Goal: Find specific page/section: Find specific page/section

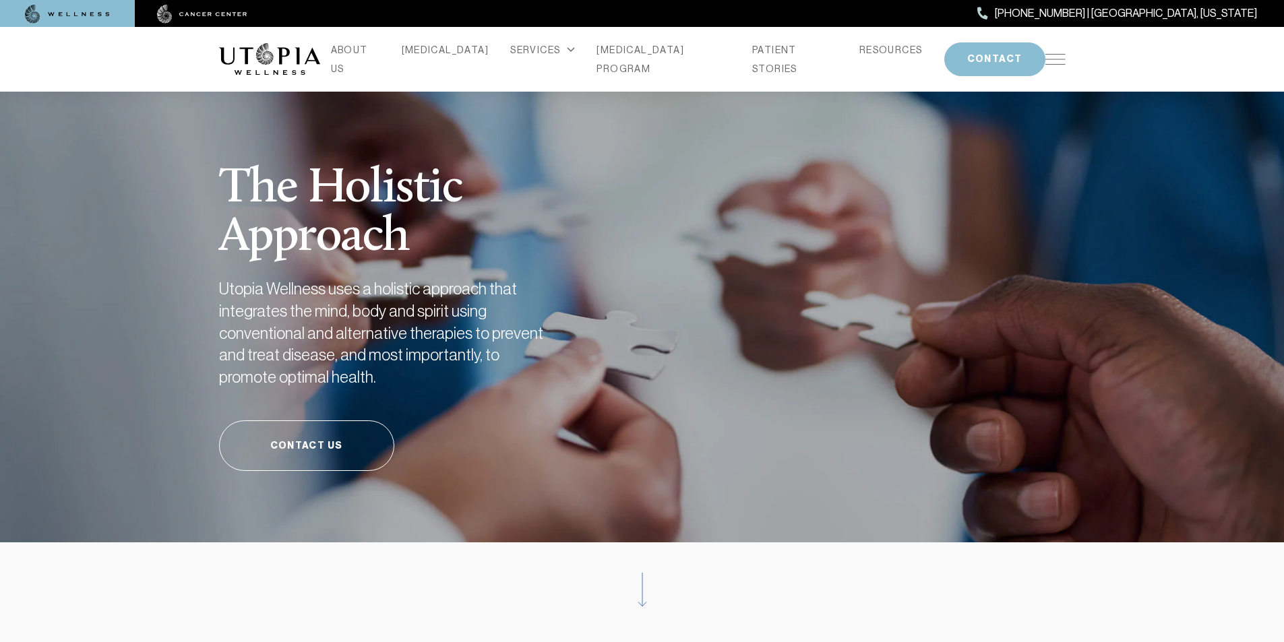
click at [1051, 59] on img at bounding box center [1055, 59] width 20 height 11
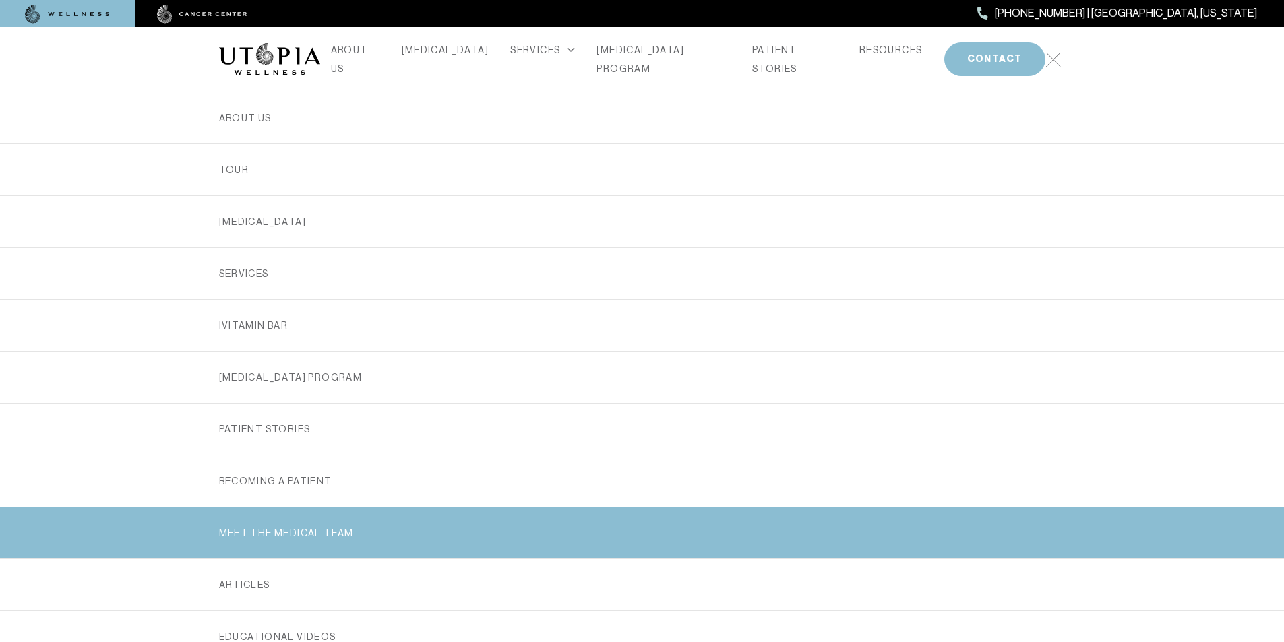
click at [247, 528] on link "MEET THE MEDICAL TEAM" at bounding box center [642, 533] width 847 height 51
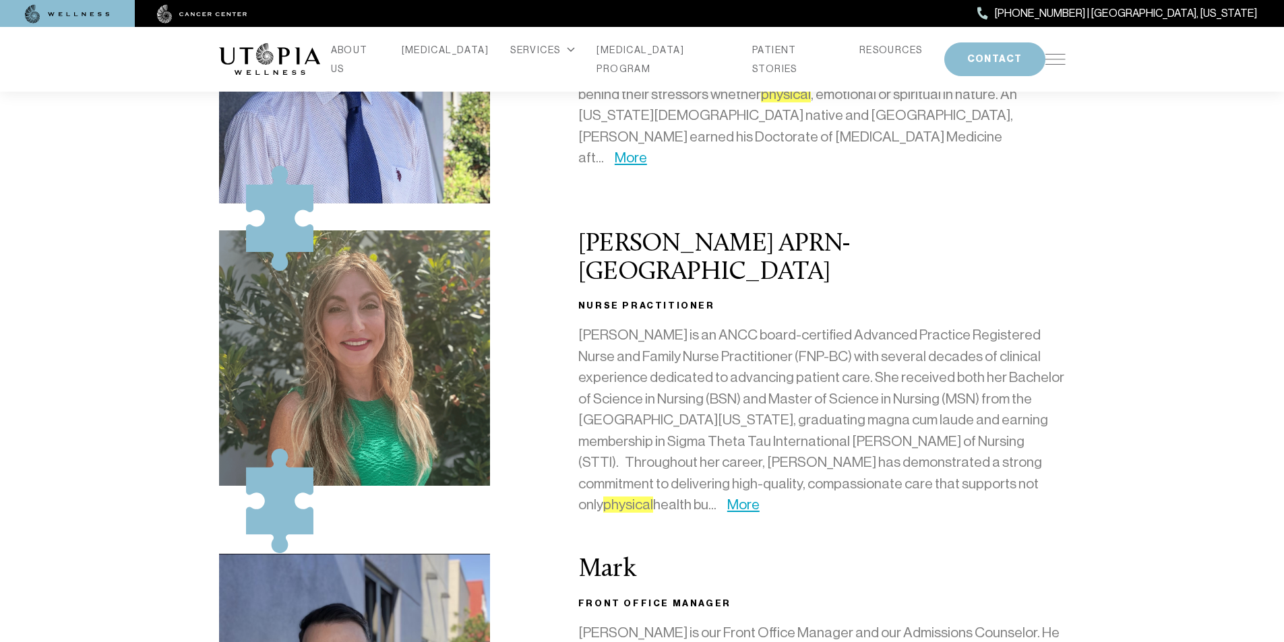
scroll to position [270, 0]
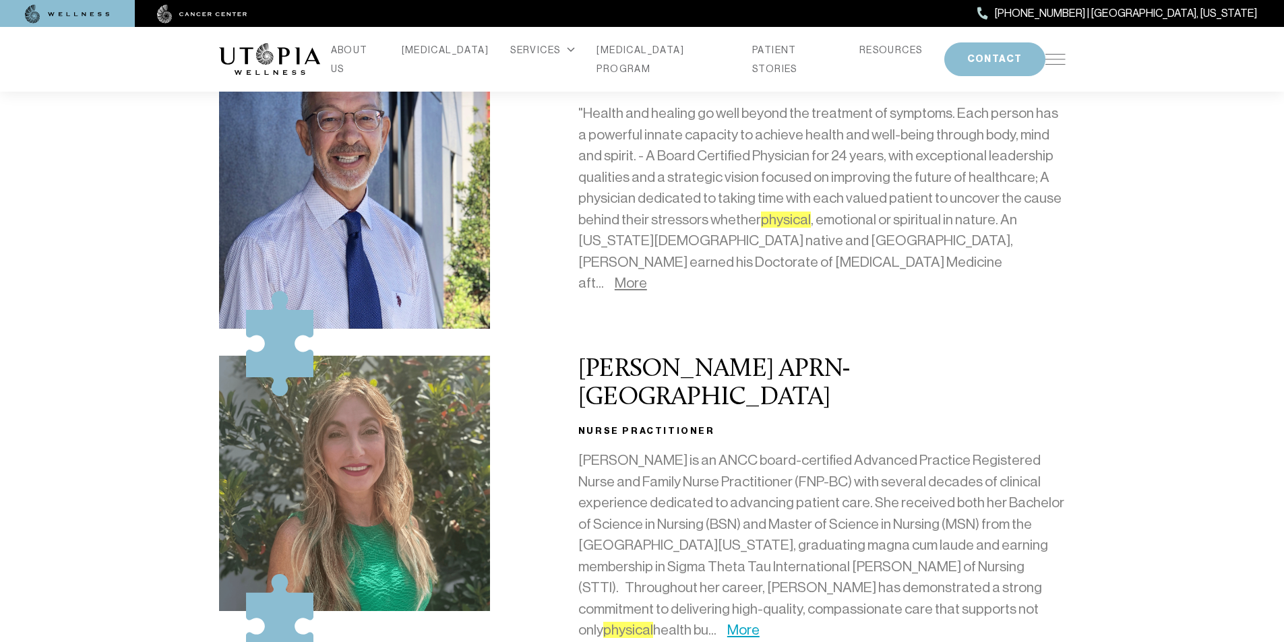
click at [647, 275] on link "More" at bounding box center [631, 283] width 32 height 16
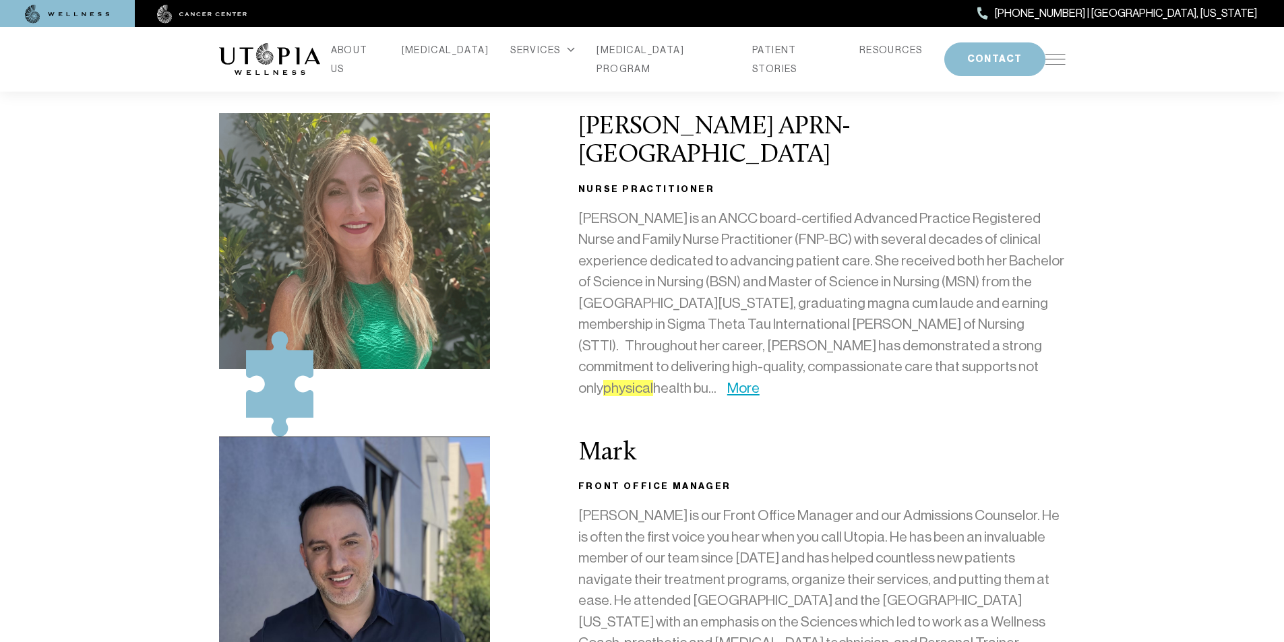
scroll to position [741, 0]
click at [953, 325] on p "[PERSON_NAME] is an ANCC board-certified Advanced Practice Registered Nurse and…" at bounding box center [821, 303] width 487 height 191
click at [760, 379] on link "More" at bounding box center [743, 387] width 32 height 16
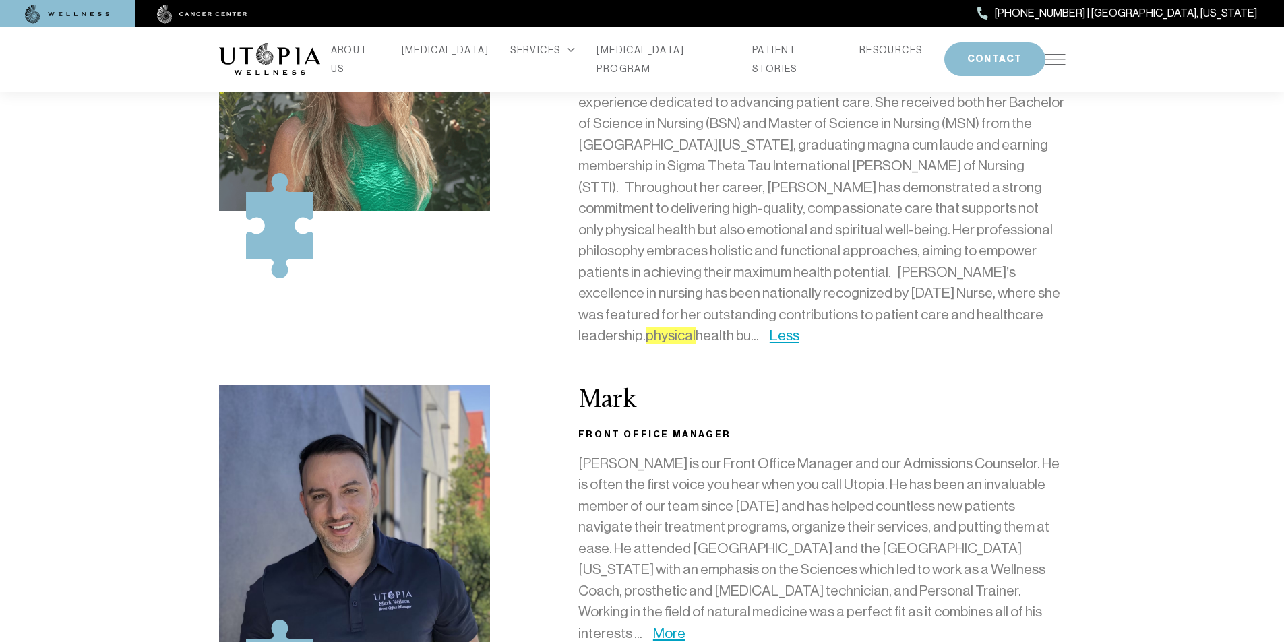
scroll to position [1213, 0]
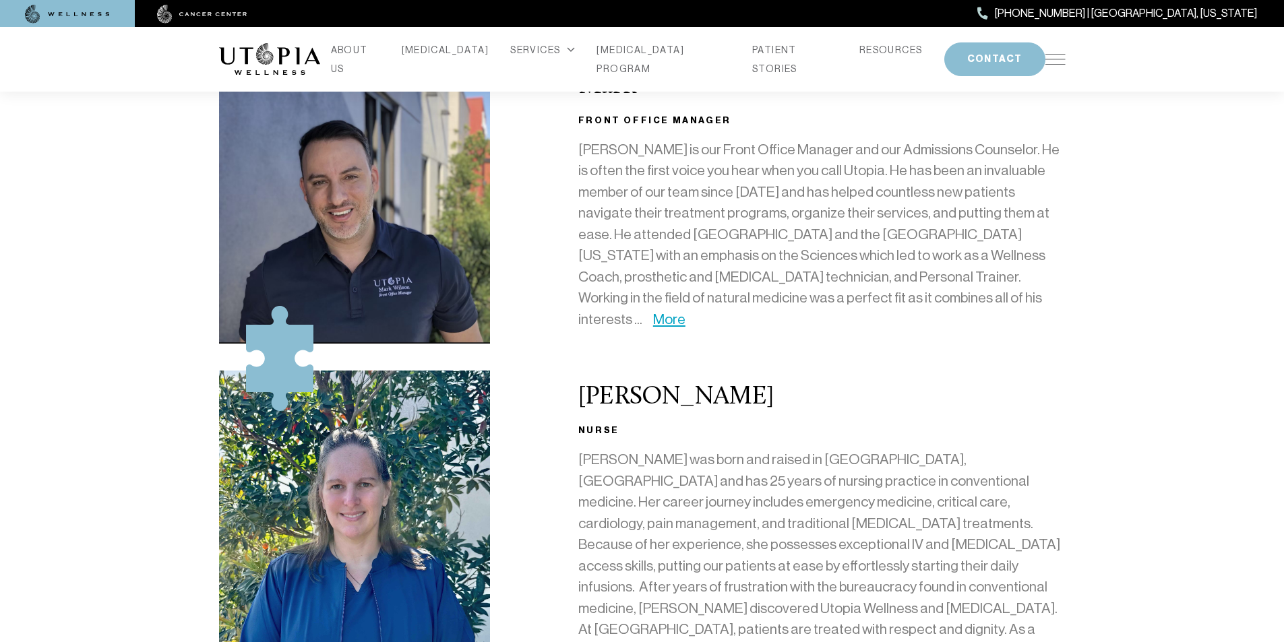
click at [685, 311] on link "More" at bounding box center [669, 319] width 32 height 16
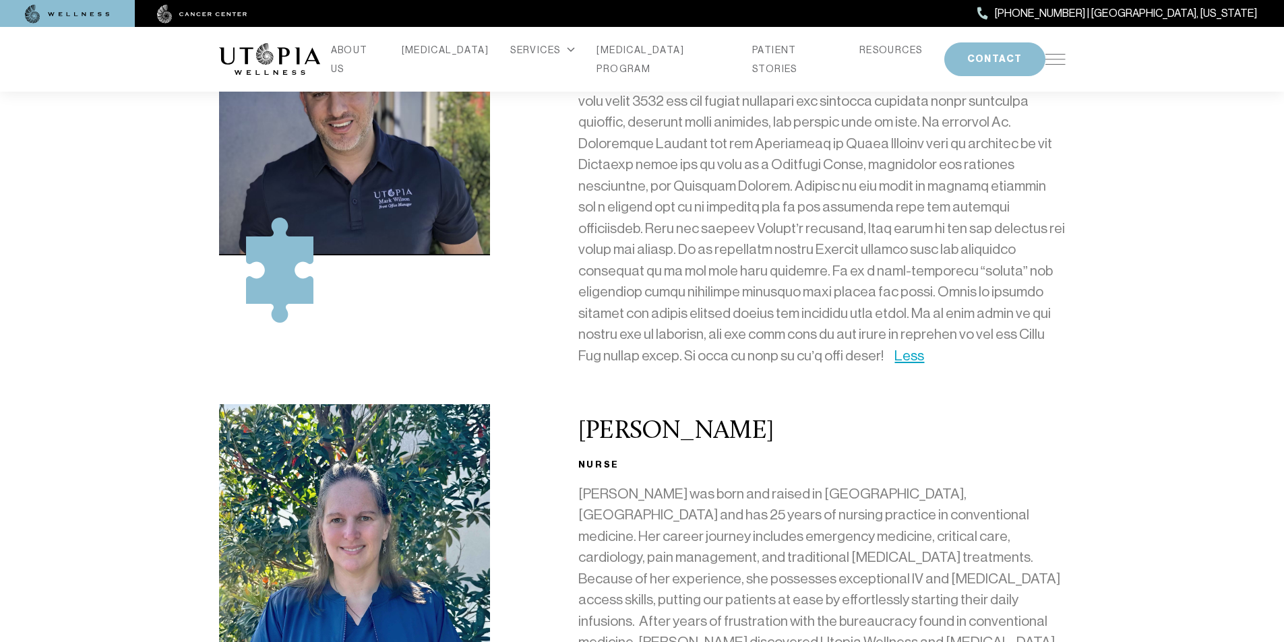
scroll to position [1685, 0]
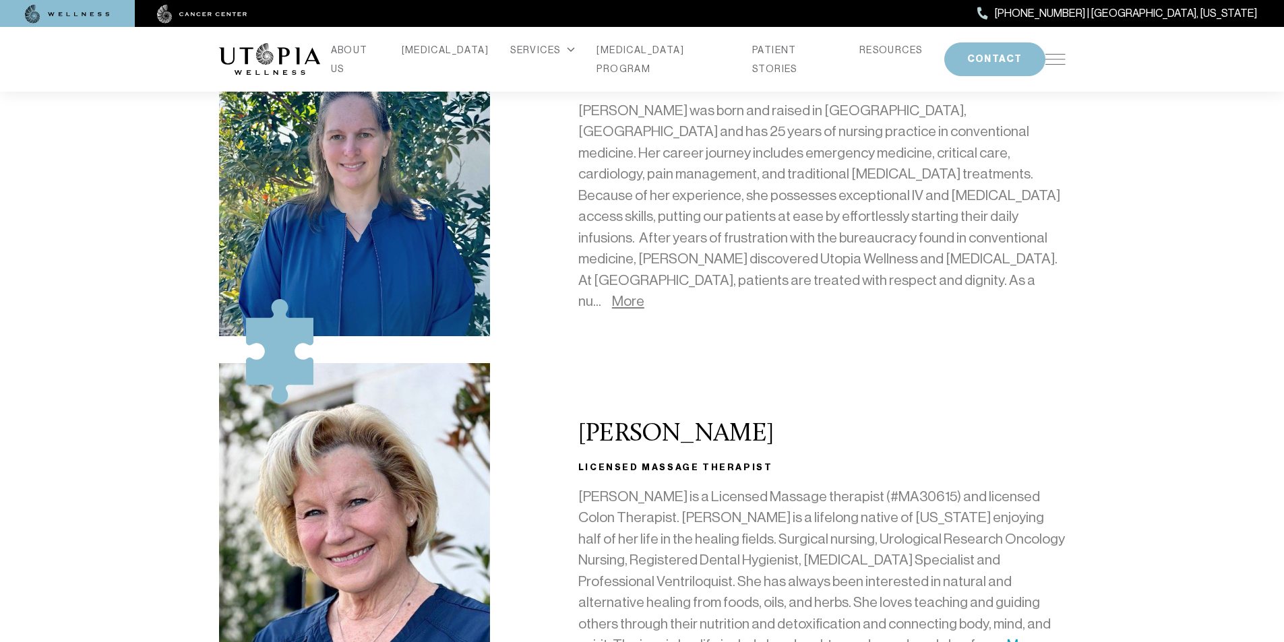
click at [644, 293] on link "More" at bounding box center [628, 301] width 32 height 16
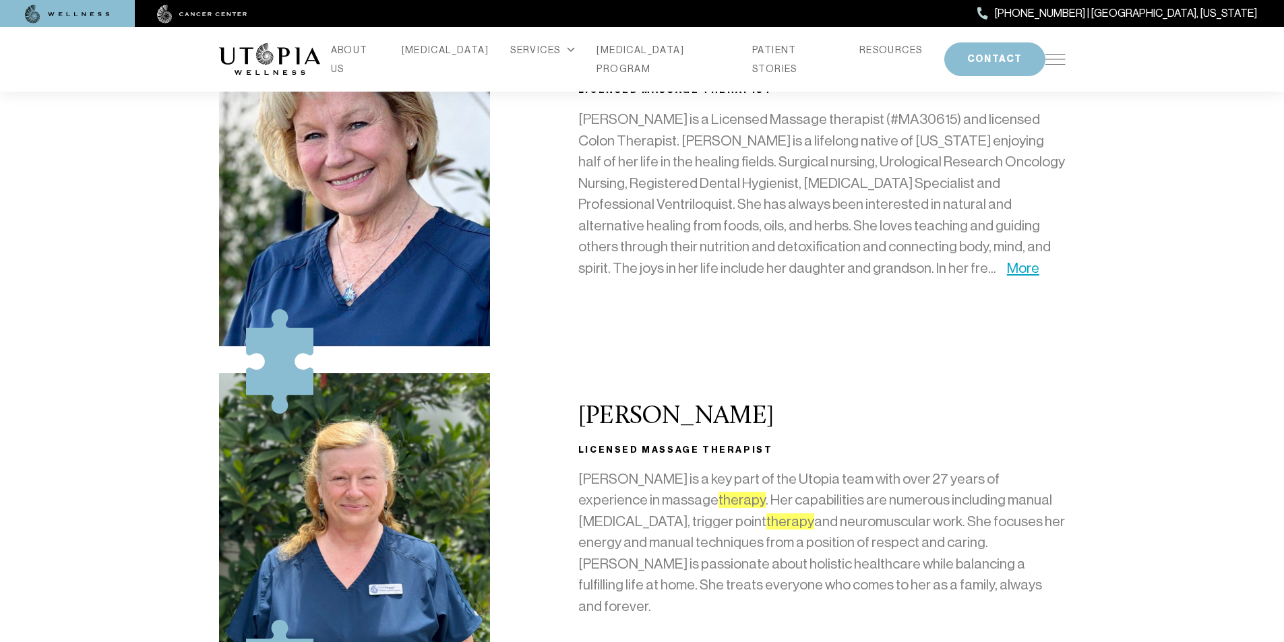
scroll to position [2157, 0]
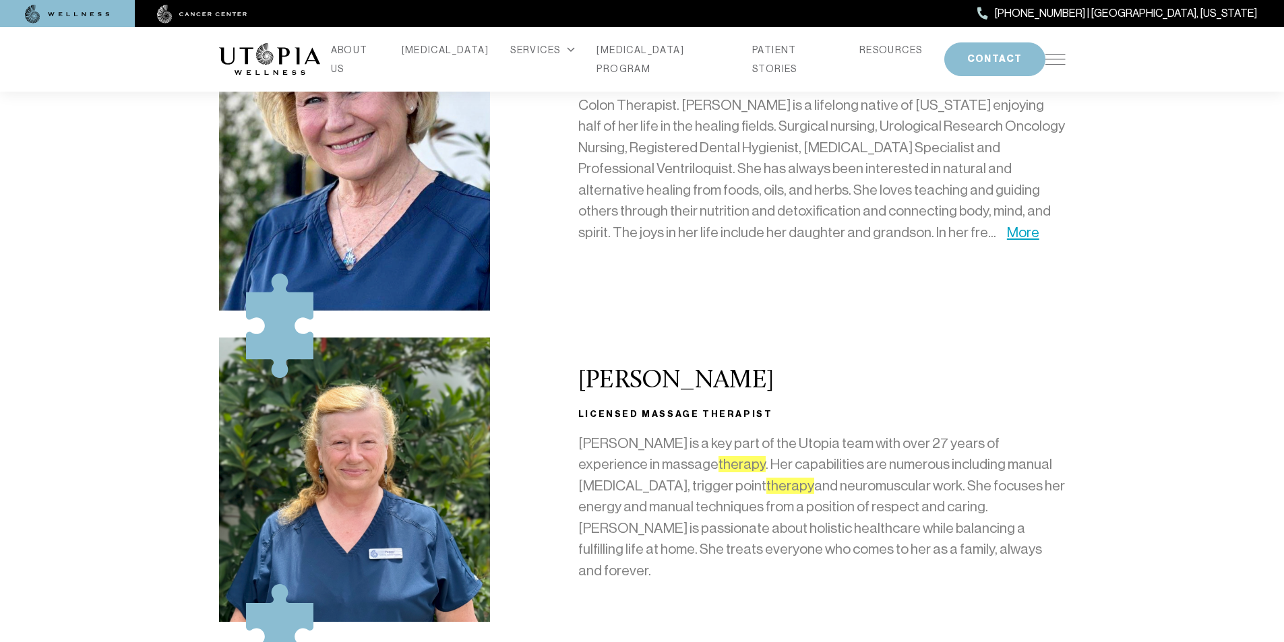
click at [1007, 224] on link "More" at bounding box center [1023, 232] width 32 height 16
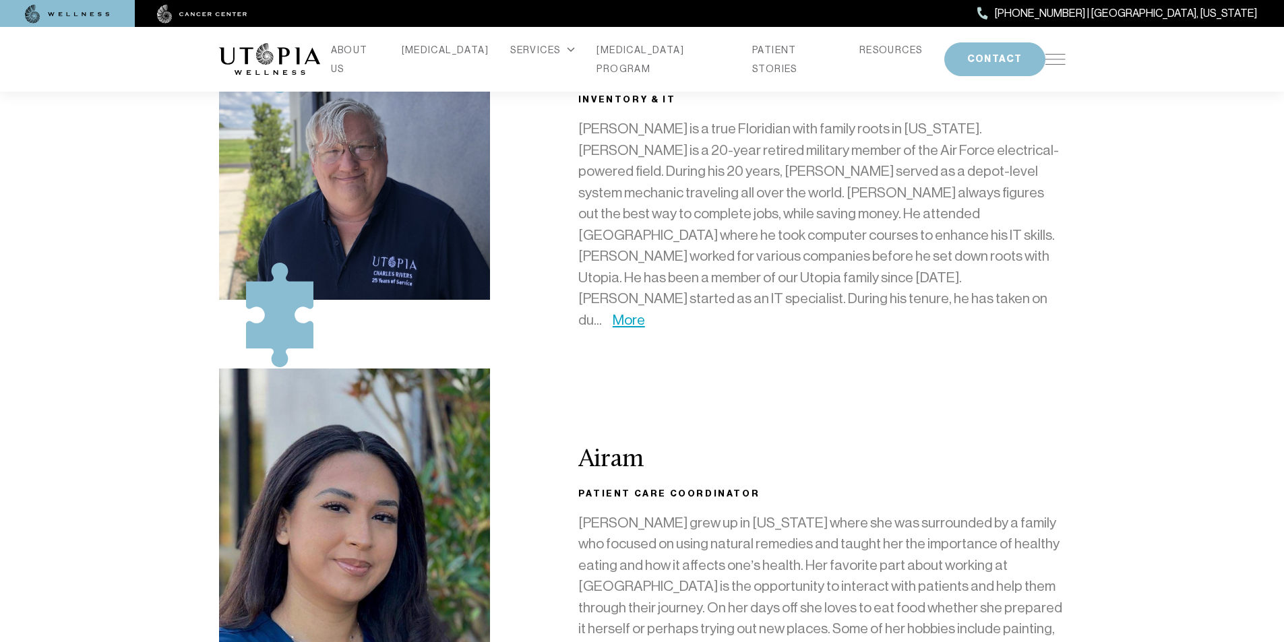
scroll to position [3370, 0]
